Goal: Information Seeking & Learning: Learn about a topic

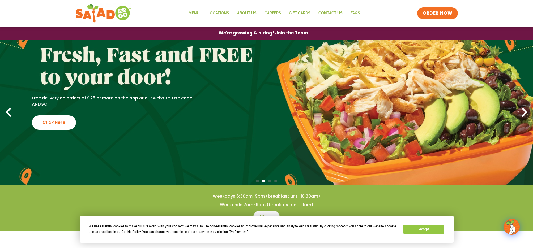
click at [10, 115] on icon "Previous slide" at bounding box center [9, 113] width 12 height 12
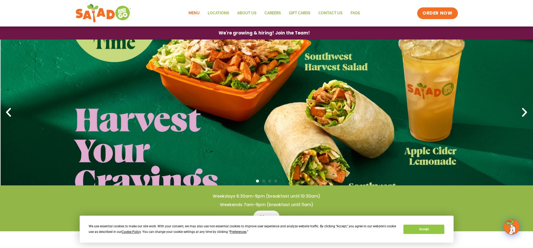
click at [196, 15] on link "Menu" at bounding box center [193, 13] width 19 height 12
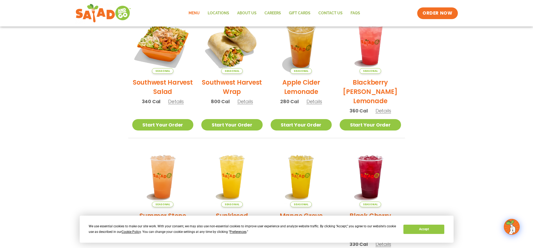
scroll to position [101, 0]
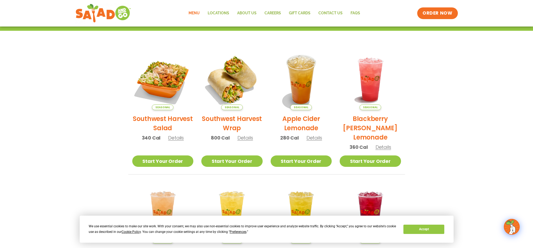
click at [174, 83] on img at bounding box center [162, 79] width 61 height 61
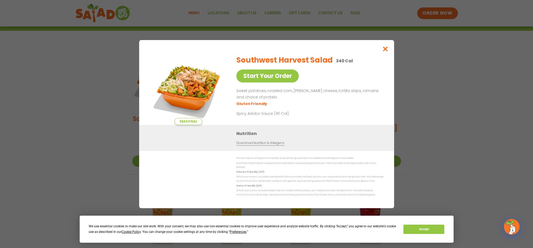
click at [184, 86] on img at bounding box center [188, 88] width 74 height 74
click at [388, 51] on button "Close modal" at bounding box center [384, 49] width 17 height 18
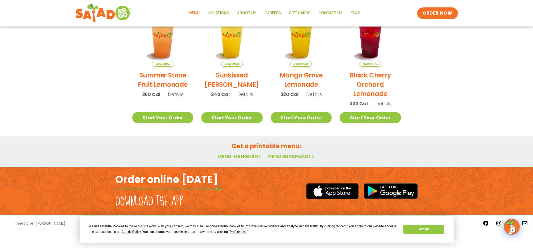
scroll to position [0, 0]
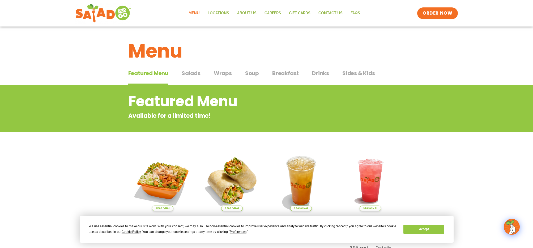
click at [189, 75] on span "Salads" at bounding box center [190, 73] width 19 height 8
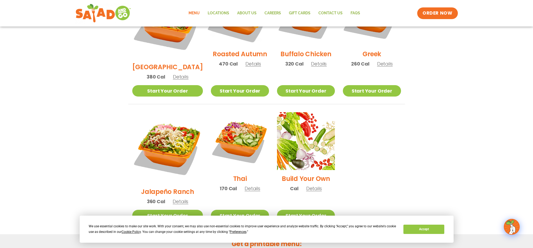
scroll to position [323, 0]
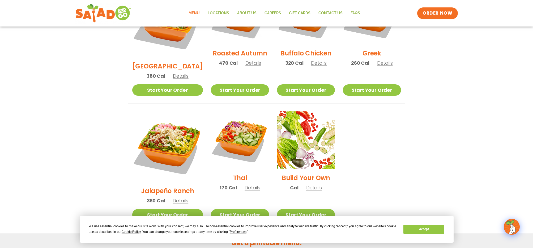
click at [244, 184] on span "Details" at bounding box center [252, 187] width 16 height 7
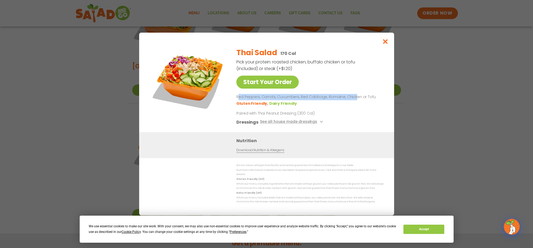
drag, startPoint x: 237, startPoint y: 100, endPoint x: 353, endPoint y: 102, distance: 116.0
click at [353, 100] on p "Red Peppers, Carrots, Cucumbers, Red Cabbage, Romaine, Chicken or Tofu" at bounding box center [308, 97] width 145 height 6
click at [384, 44] on icon "Close modal" at bounding box center [385, 42] width 7 height 6
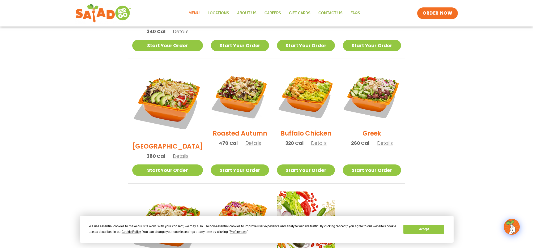
scroll to position [242, 0]
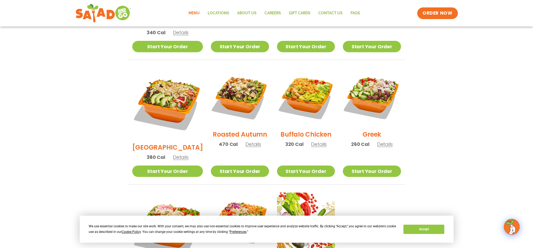
click at [253, 136] on div "Roasted Autumn 470 Cal Details" at bounding box center [240, 110] width 58 height 85
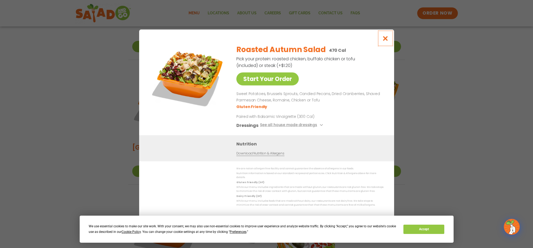
click at [388, 37] on button "Close modal" at bounding box center [384, 38] width 17 height 18
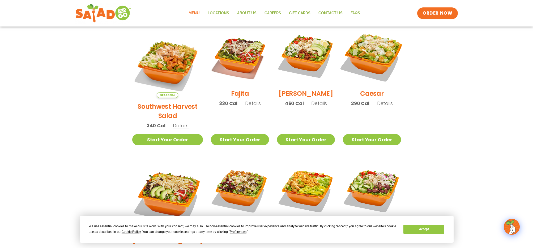
scroll to position [147, 0]
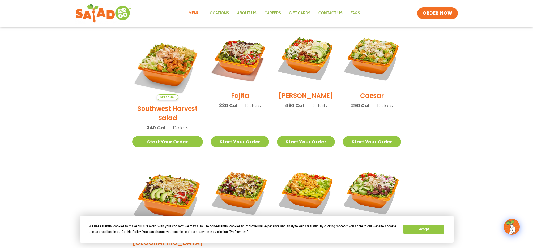
click at [386, 108] on span "Details" at bounding box center [385, 105] width 16 height 7
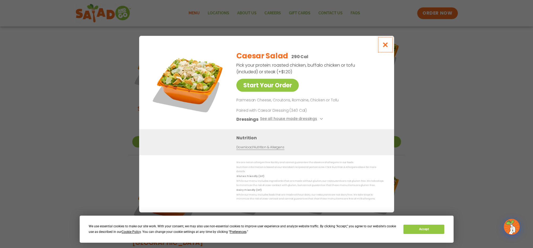
click at [383, 44] on icon "Close modal" at bounding box center [385, 45] width 7 height 6
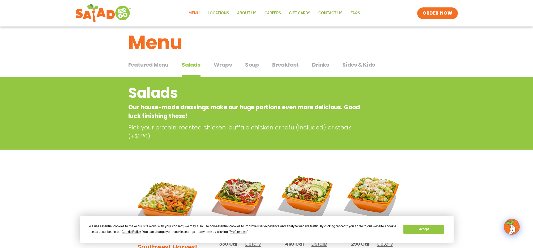
scroll to position [0, 0]
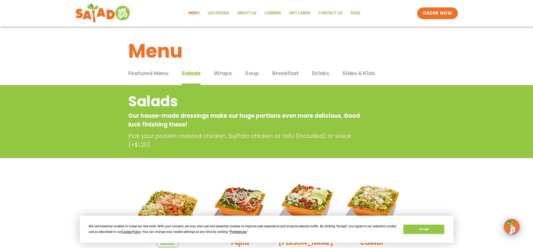
click at [230, 67] on div "Featured Menu Featured Menu Salads Salads Wraps Wraps Soup Soup Breakfast Break…" at bounding box center [266, 76] width 276 height 18
click at [221, 72] on span "Wraps" at bounding box center [223, 73] width 18 height 8
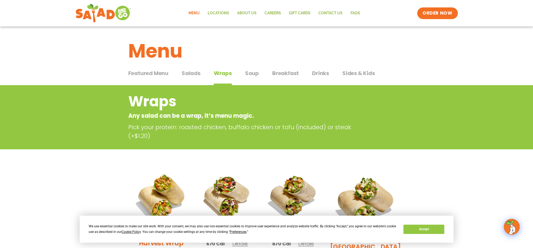
click at [248, 73] on span "Soup" at bounding box center [252, 73] width 14 height 8
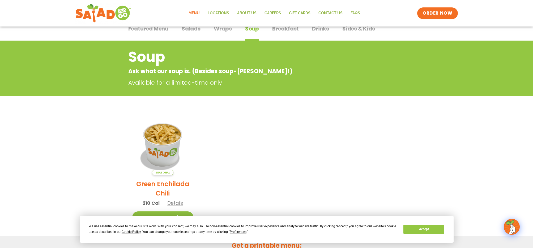
scroll to position [55, 0]
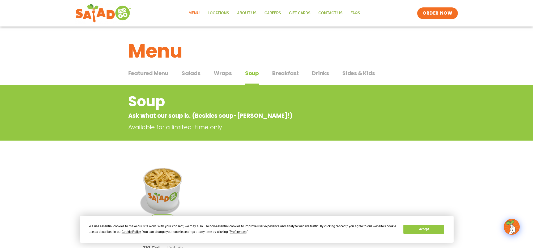
click at [288, 66] on div "Menu" at bounding box center [266, 47] width 533 height 41
click at [292, 73] on span "Breakfast" at bounding box center [285, 73] width 27 height 8
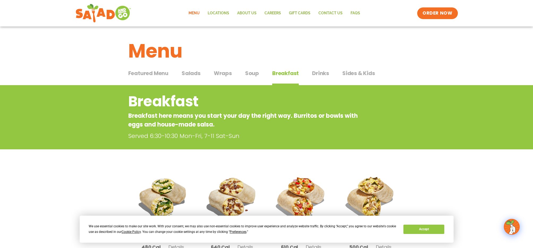
click at [315, 75] on span "Drinks" at bounding box center [320, 73] width 17 height 8
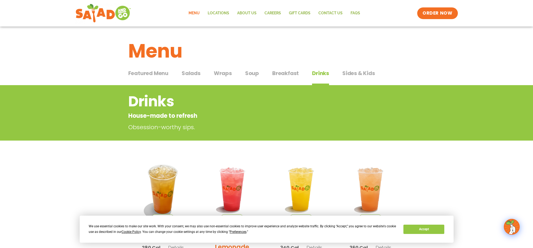
click at [356, 67] on div "Featured Menu Featured Menu Salads Salads Wraps Wraps Soup Soup Breakfast Break…" at bounding box center [266, 76] width 276 height 18
click at [356, 70] on span "Sides & Kids" at bounding box center [358, 73] width 33 height 8
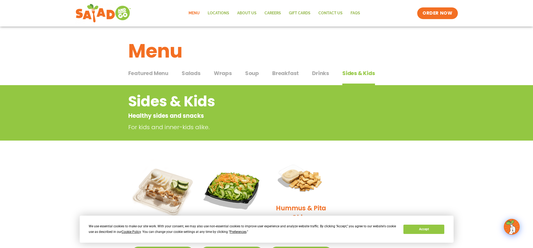
click at [193, 75] on span "Salads" at bounding box center [190, 73] width 19 height 8
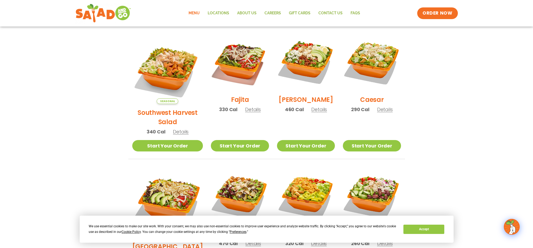
scroll to position [142, 0]
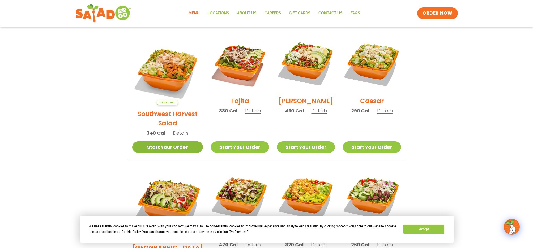
click at [163, 141] on link "Start Your Order" at bounding box center [167, 146] width 71 height 11
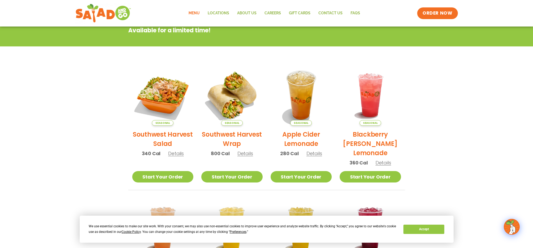
scroll to position [86, 0]
click at [179, 173] on link "Start Your Order" at bounding box center [162, 176] width 61 height 11
